Goal: Task Accomplishment & Management: Complete application form

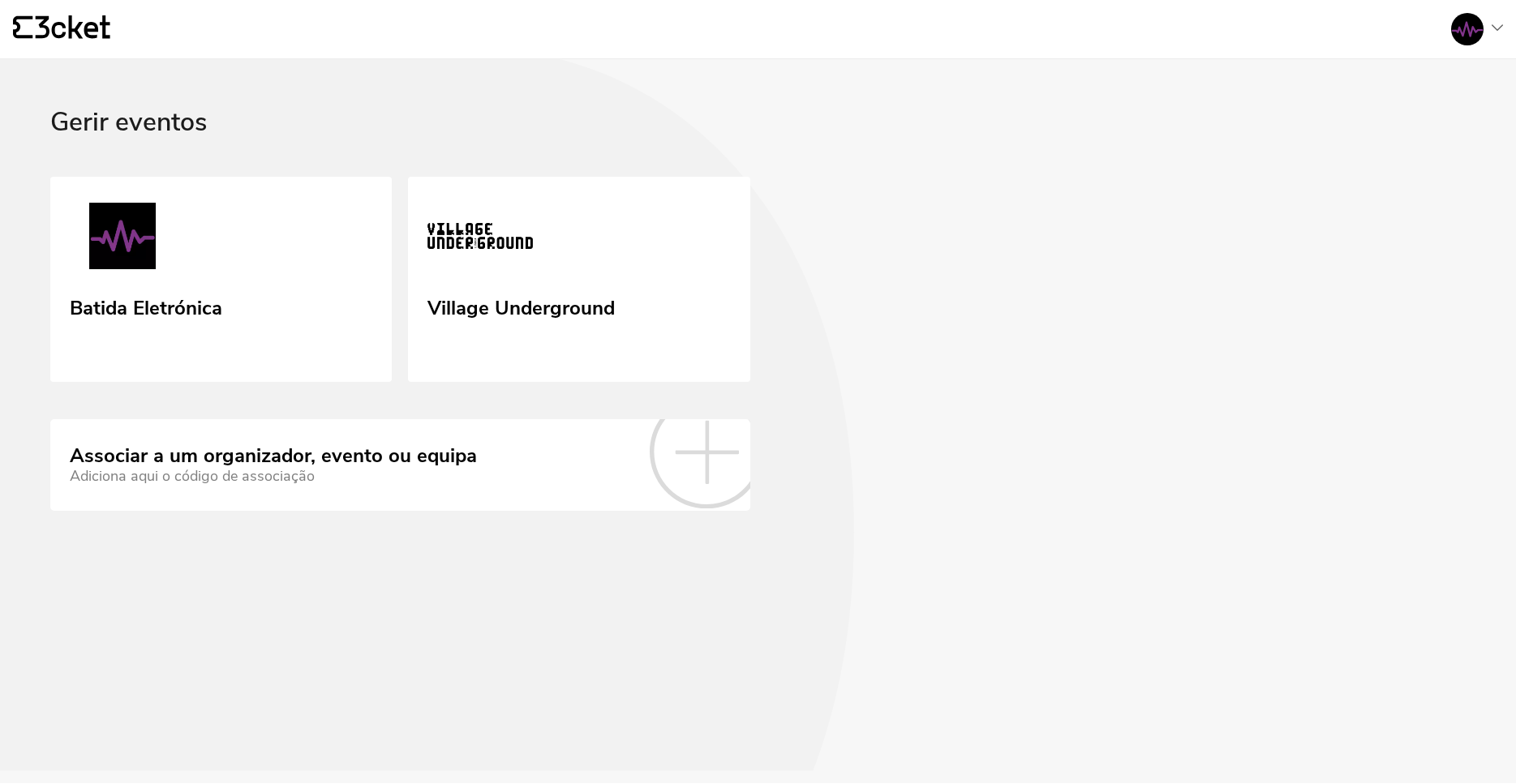
click at [157, 207] on img at bounding box center [122, 239] width 105 height 73
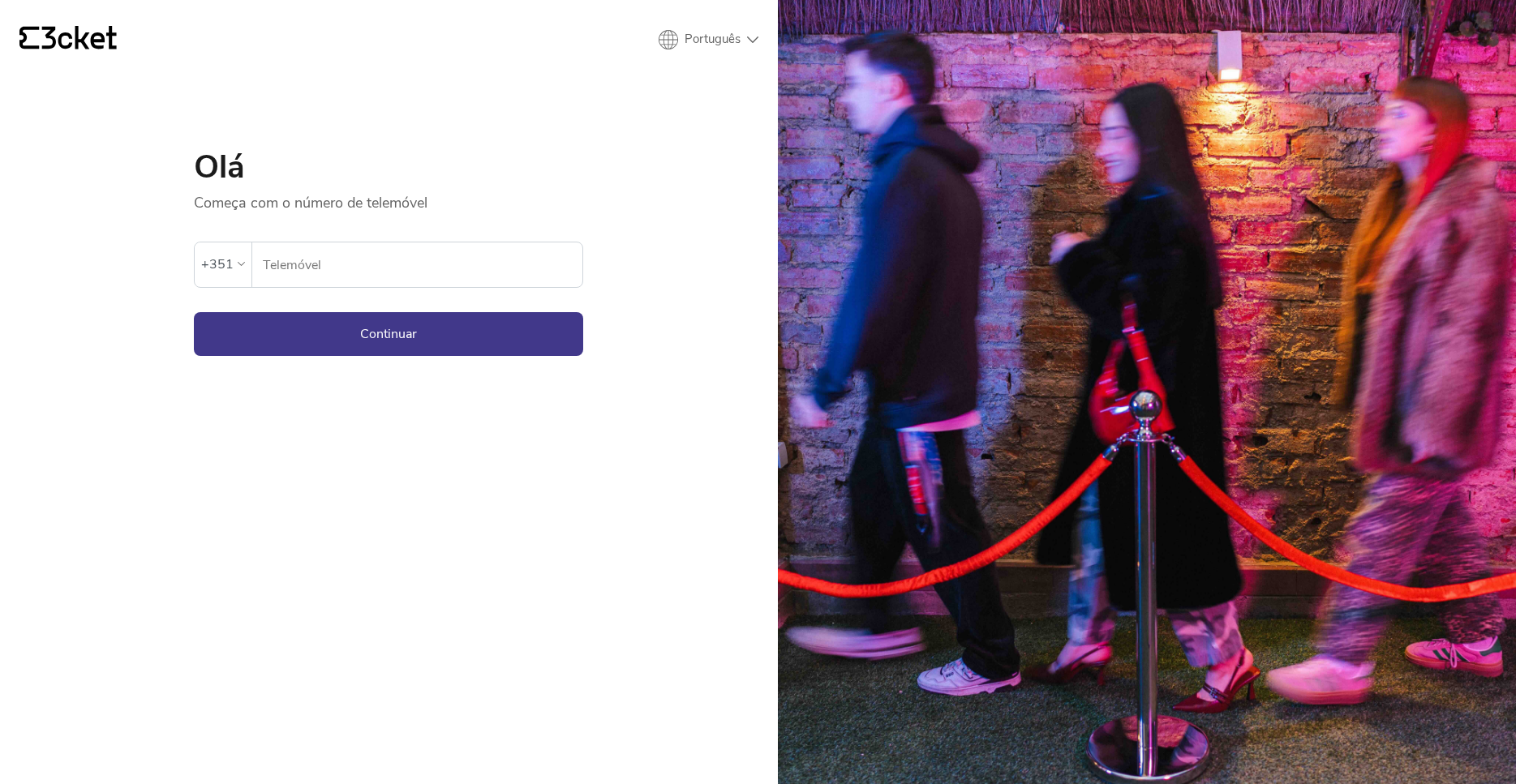
click at [316, 278] on input "Telemóvel" at bounding box center [422, 265] width 321 height 44
type input "914549120"
click at [315, 336] on button "Continuar" at bounding box center [388, 333] width 389 height 44
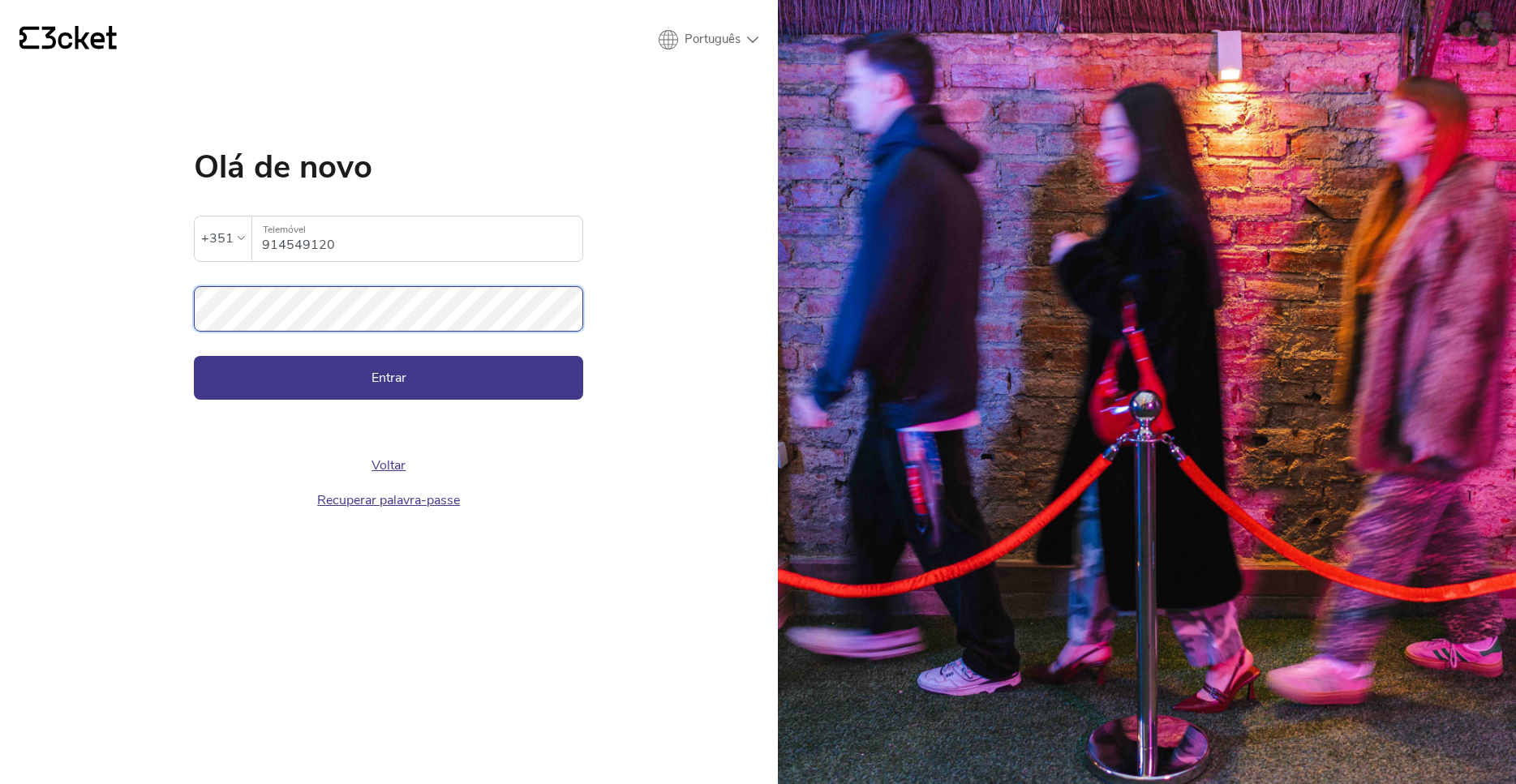
click at [194, 356] on button "Entrar" at bounding box center [388, 377] width 389 height 44
